Goal: Task Accomplishment & Management: Manage account settings

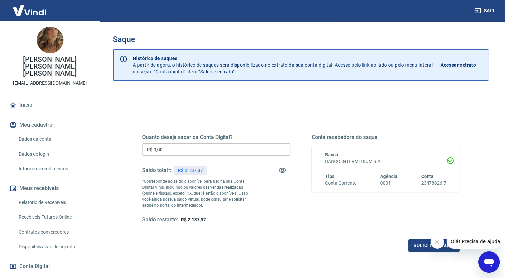
click at [168, 150] on input "R$ 0,00" at bounding box center [216, 150] width 148 height 12
type input "R$ 2.137,37"
click at [423, 246] on button "Solicitar saque" at bounding box center [433, 246] width 51 height 12
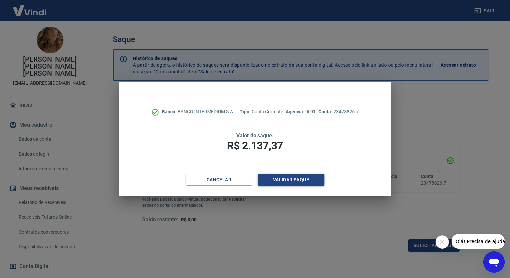
click at [293, 180] on button "Validar saque" at bounding box center [291, 180] width 67 height 12
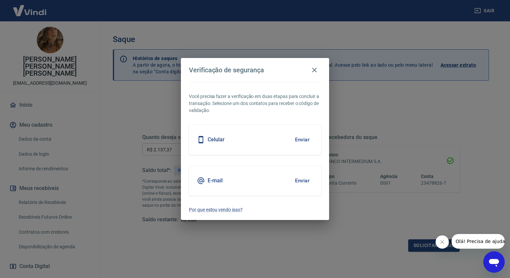
click at [304, 137] on button "Enviar" at bounding box center [302, 140] width 22 height 14
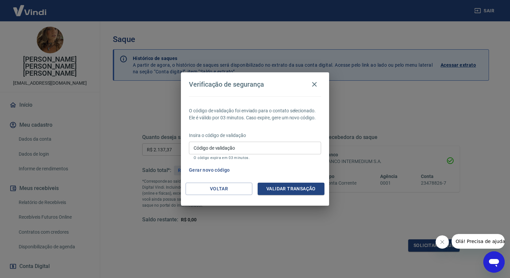
click at [233, 150] on input "Código de validação" at bounding box center [255, 148] width 132 height 12
click at [311, 84] on icon "button" at bounding box center [314, 84] width 8 height 8
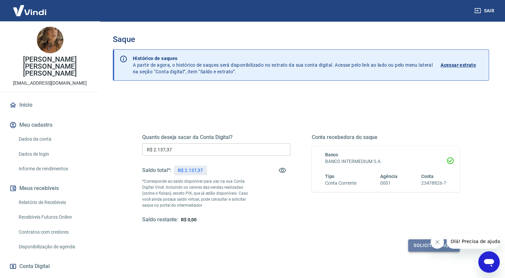
click at [412, 244] on button "Solicitar saque" at bounding box center [433, 246] width 51 height 12
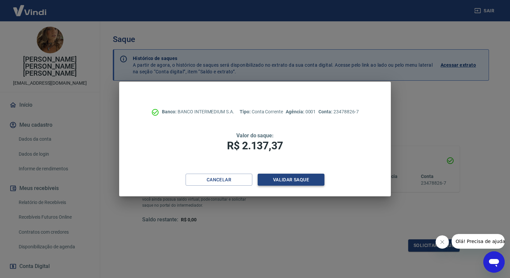
click at [296, 181] on button "Validar saque" at bounding box center [291, 180] width 67 height 12
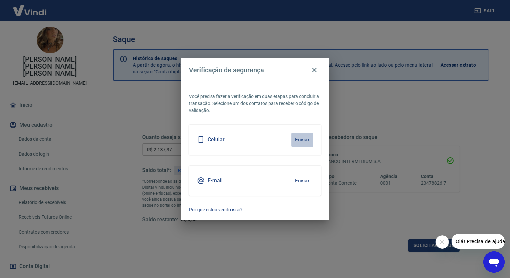
click at [302, 138] on button "Enviar" at bounding box center [302, 140] width 22 height 14
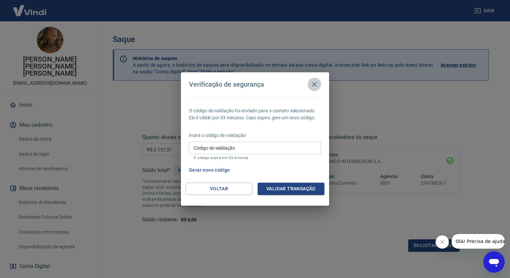
click at [315, 84] on icon "button" at bounding box center [314, 84] width 5 height 5
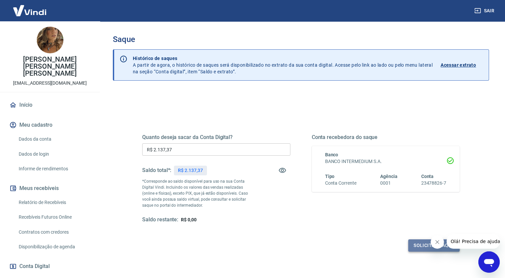
click at [421, 249] on button "Solicitar saque" at bounding box center [433, 246] width 51 height 12
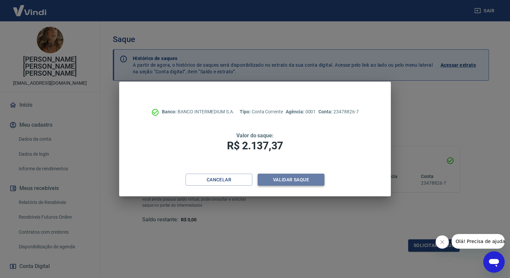
click at [296, 180] on button "Validar saque" at bounding box center [291, 180] width 67 height 12
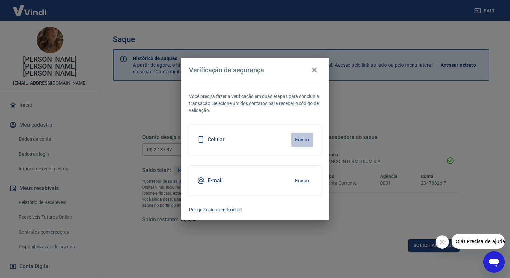
click at [305, 136] on button "Enviar" at bounding box center [302, 140] width 22 height 14
